Goal: Transaction & Acquisition: Purchase product/service

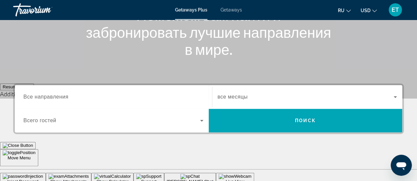
scroll to position [132, 0]
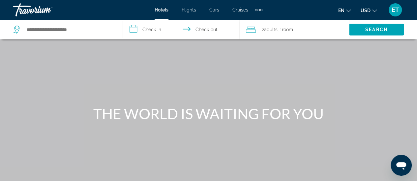
click at [188, 10] on span "Flights" at bounding box center [188, 9] width 14 height 5
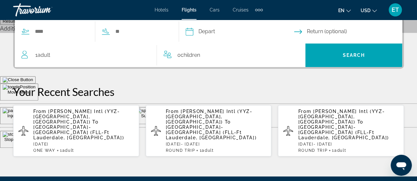
scroll to position [198, 0]
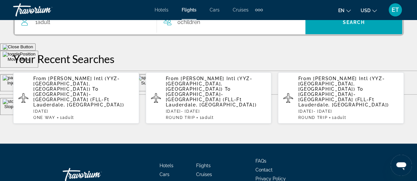
click at [76, 92] on span "Fort Lauderdale-Hollywood Intl (FLL-Ft Lauderdale, US)" at bounding box center [78, 100] width 91 height 16
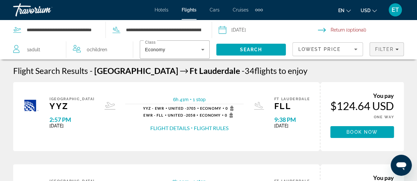
click at [398, 50] on icon "Filters" at bounding box center [396, 49] width 3 height 3
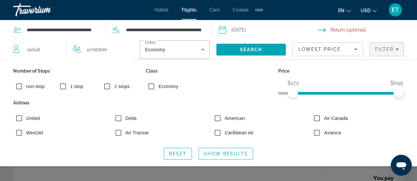
drag, startPoint x: 292, startPoint y: 94, endPoint x: 259, endPoint y: 99, distance: 33.6
click at [259, 99] on div "Number of Stops non-stop 1 stop 2 stops Class Economy Price $124 $699 $172 $699…" at bounding box center [208, 104] width 397 height 75
drag, startPoint x: 293, startPoint y: 93, endPoint x: 267, endPoint y: 97, distance: 25.9
click at [267, 97] on div "Number of Stops non-stop 1 stop 2 stops Class Economy Price $124 $699 $124 $699…" at bounding box center [208, 104] width 397 height 75
drag, startPoint x: 397, startPoint y: 92, endPoint x: 347, endPoint y: 100, distance: 50.5
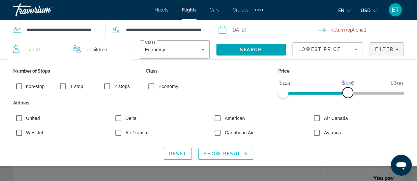
click at [347, 100] on div "Number of Stops non-stop 1 stop 2 stops Class Economy Price $124 $699 $124 $446…" at bounding box center [208, 104] width 397 height 75
drag, startPoint x: 347, startPoint y: 94, endPoint x: 316, endPoint y: 98, distance: 31.3
click at [316, 98] on div "Number of Stops non-stop 1 stop 2 stops Class Economy Price $124 $699 $124 $290…" at bounding box center [208, 104] width 397 height 75
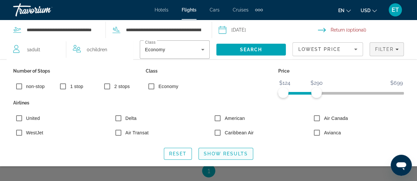
click at [229, 152] on span "Show Results" at bounding box center [226, 153] width 44 height 5
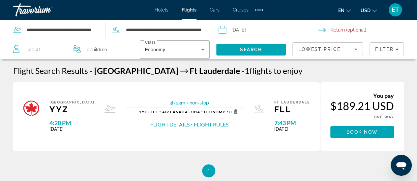
click at [237, 30] on input "Depart date: Nov 15, 2025" at bounding box center [268, 31] width 102 height 22
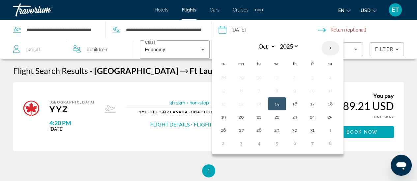
click at [330, 48] on th "Next month" at bounding box center [330, 48] width 18 height 14
select select "**"
click at [308, 103] on button "14" at bounding box center [312, 103] width 11 height 9
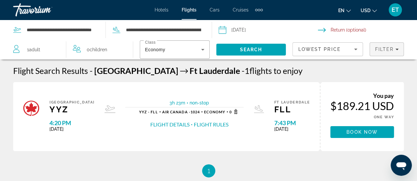
click at [397, 48] on icon "Filters" at bounding box center [396, 49] width 3 height 3
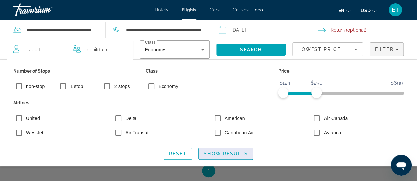
click at [224, 153] on span "Show Results" at bounding box center [226, 153] width 44 height 5
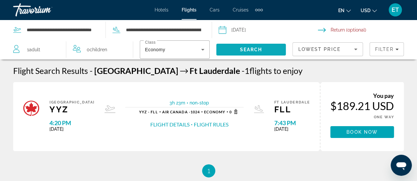
click at [251, 49] on span "Search" at bounding box center [251, 49] width 22 height 5
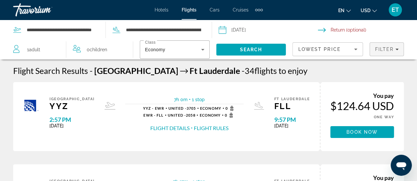
click at [386, 51] on span "Filter" at bounding box center [383, 49] width 19 height 5
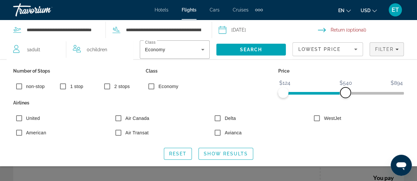
drag, startPoint x: 396, startPoint y: 92, endPoint x: 345, endPoint y: 103, distance: 51.9
click at [345, 103] on div "Number of Stops non-stop 1 stop 2 stops Class Economy Price $124 $894 $124 $540…" at bounding box center [208, 104] width 397 height 75
click at [229, 154] on span "Show Results" at bounding box center [226, 153] width 44 height 5
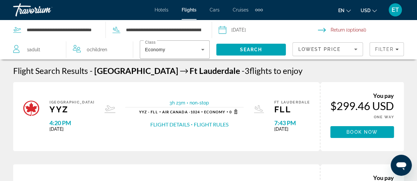
click at [222, 29] on input "**********" at bounding box center [268, 31] width 102 height 22
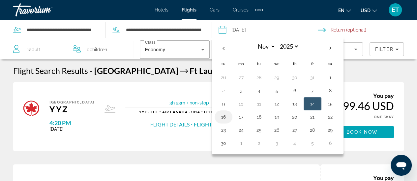
click at [225, 116] on button "16" at bounding box center [223, 117] width 11 height 9
type input "**********"
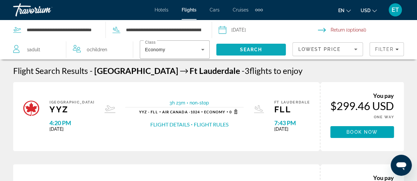
click at [254, 50] on span "Search" at bounding box center [251, 49] width 22 height 5
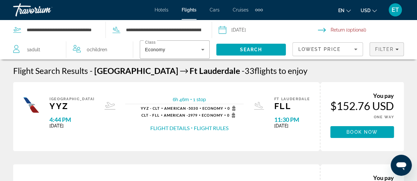
click at [390, 52] on span "Filters" at bounding box center [386, 49] width 34 height 16
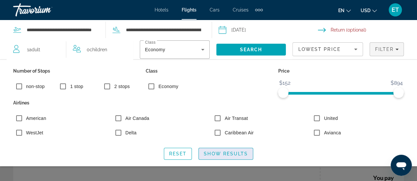
click at [220, 153] on span "Show Results" at bounding box center [226, 153] width 44 height 5
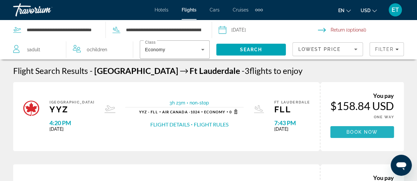
click at [362, 131] on span "Book now" at bounding box center [361, 132] width 31 height 5
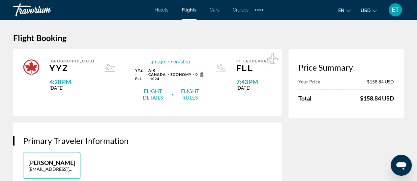
click at [192, 96] on button "Flight Rules" at bounding box center [189, 95] width 31 height 14
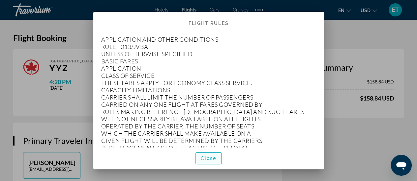
click at [211, 160] on span "Close" at bounding box center [209, 158] width 16 height 5
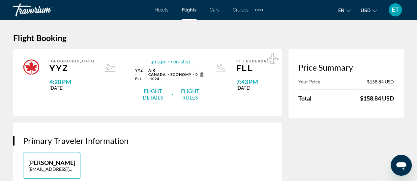
click at [147, 98] on button "Flight Details" at bounding box center [152, 95] width 35 height 14
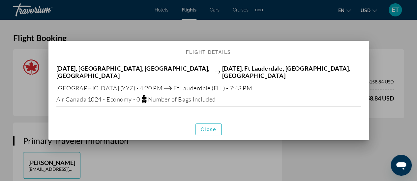
click at [145, 100] on icon at bounding box center [143, 101] width 5 height 3
click at [206, 127] on span "Close" at bounding box center [209, 129] width 16 height 5
